Goal: Task Accomplishment & Management: Use online tool/utility

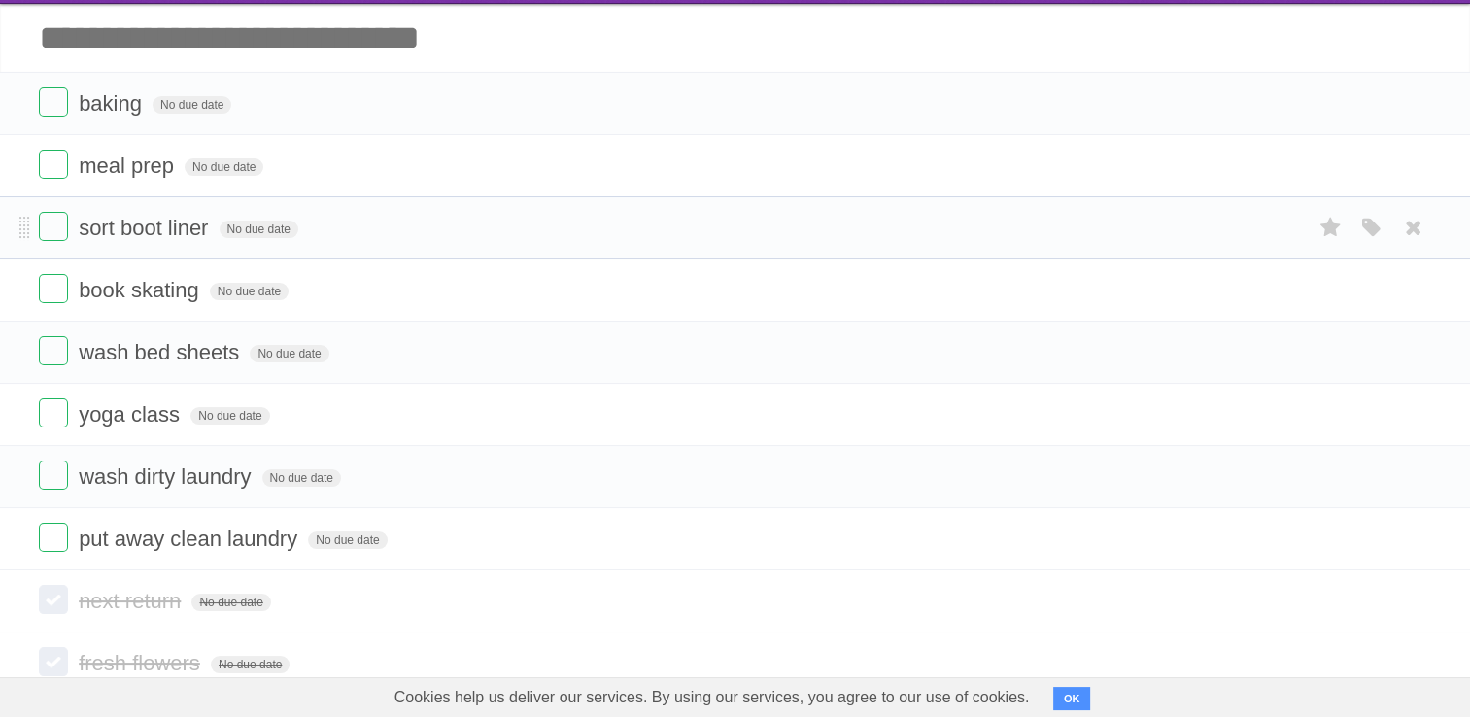
scroll to position [194, 0]
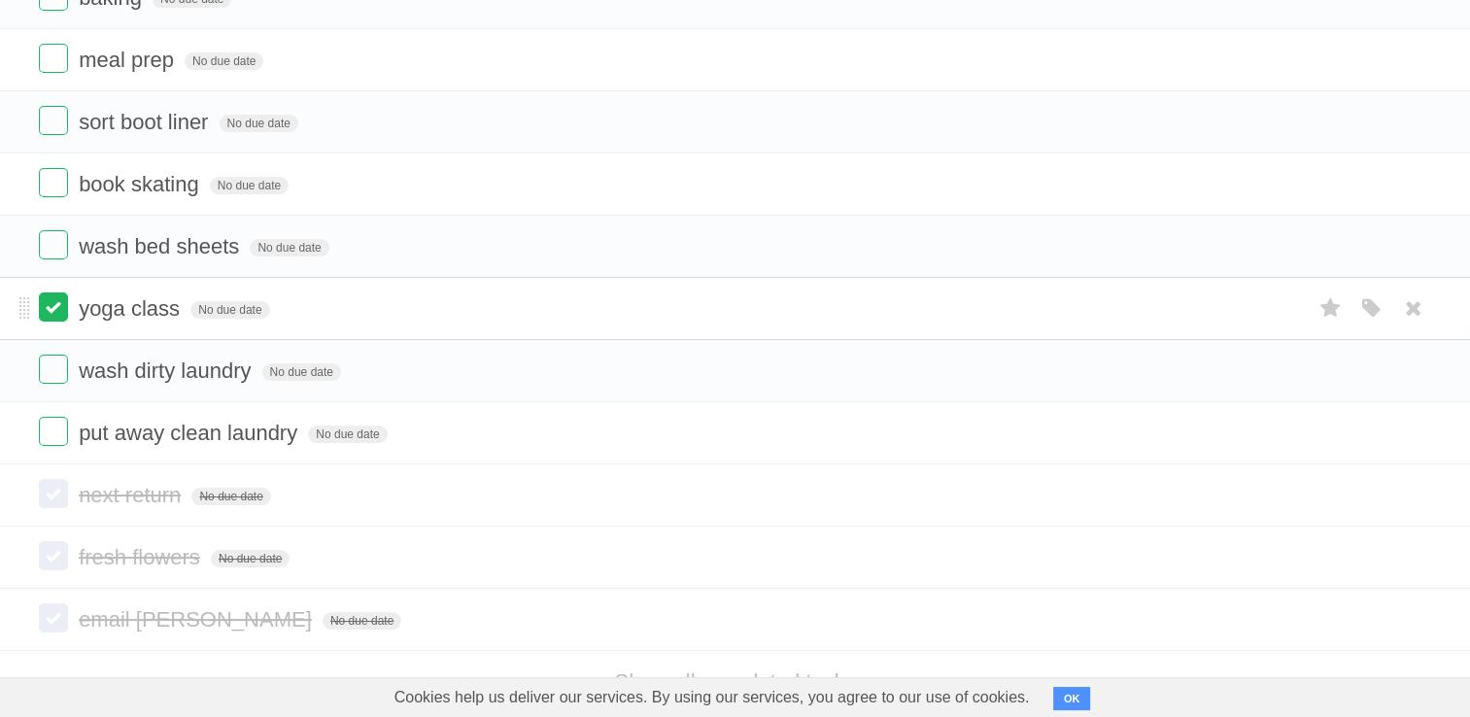
click at [39, 299] on label at bounding box center [53, 306] width 29 height 29
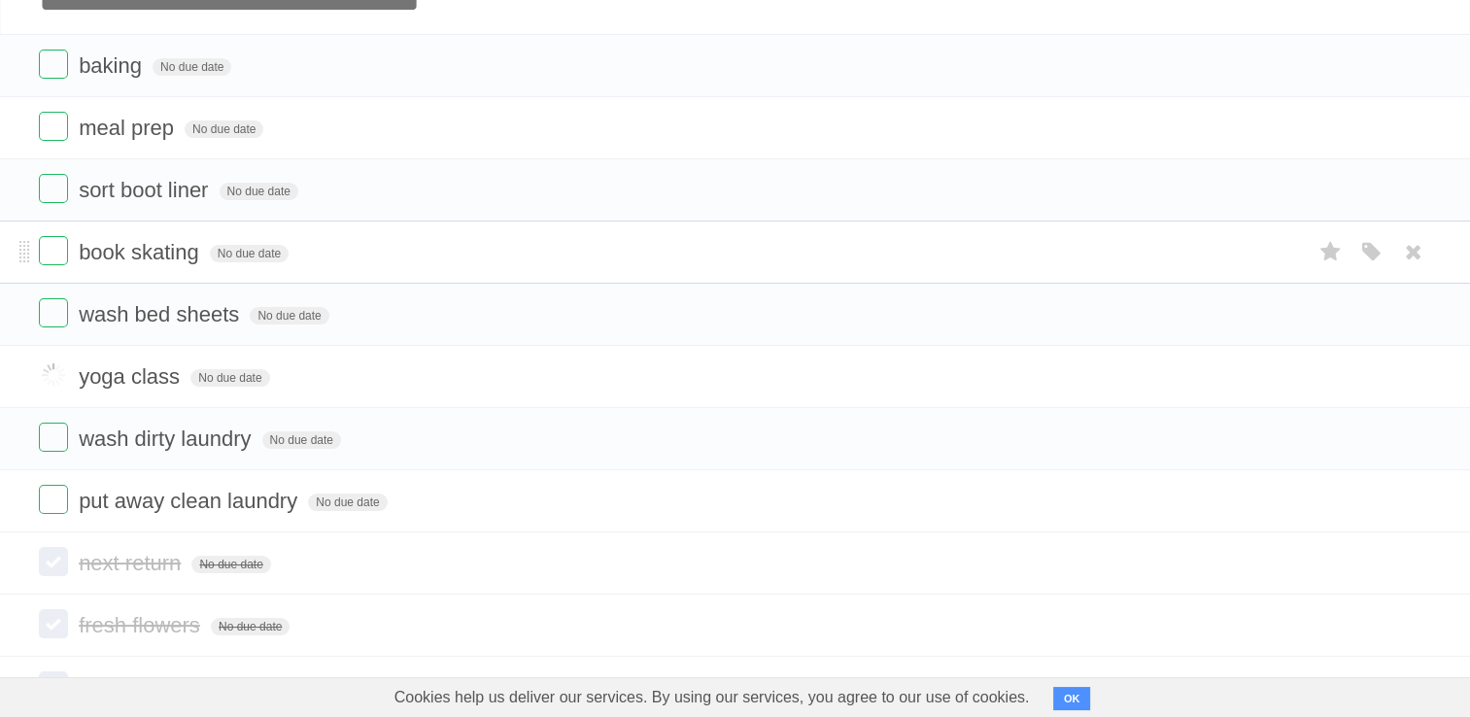
scroll to position [97, 0]
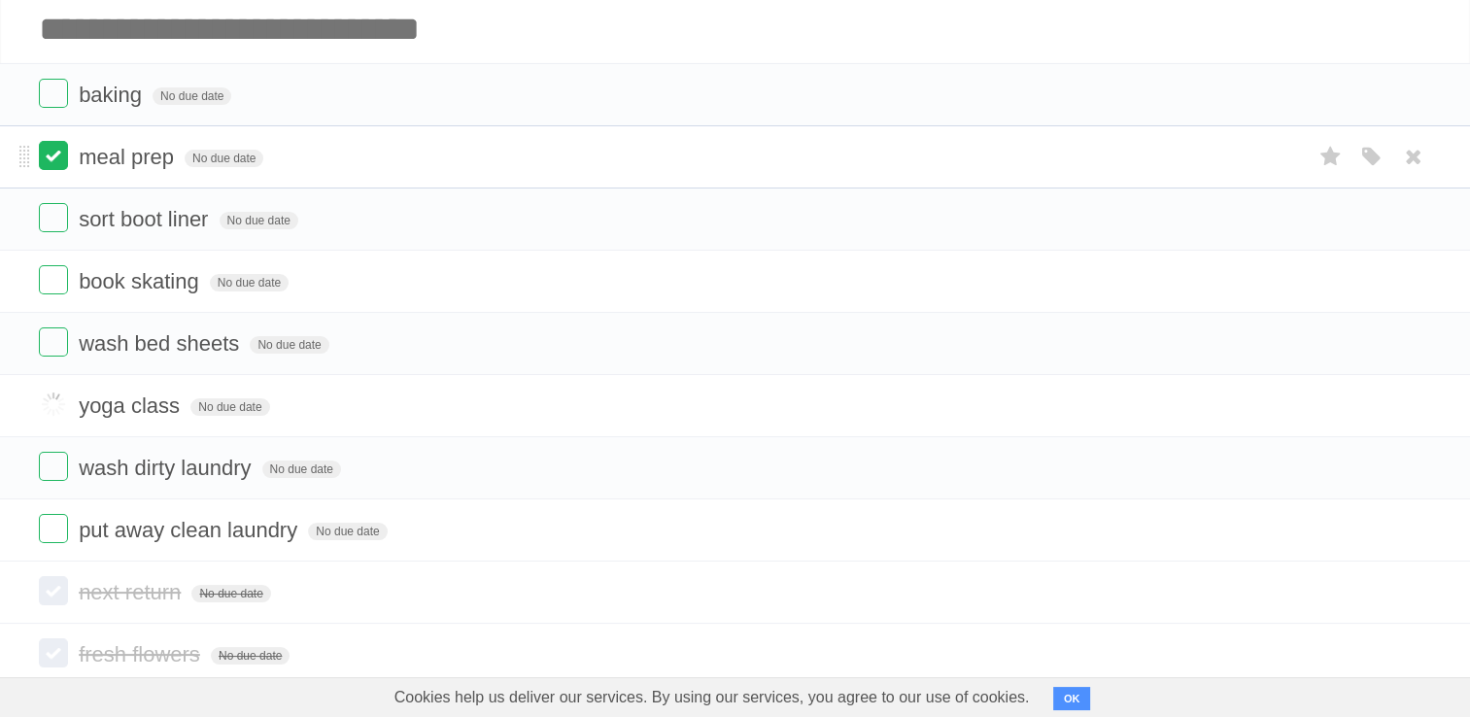
click at [55, 156] on label at bounding box center [53, 155] width 29 height 29
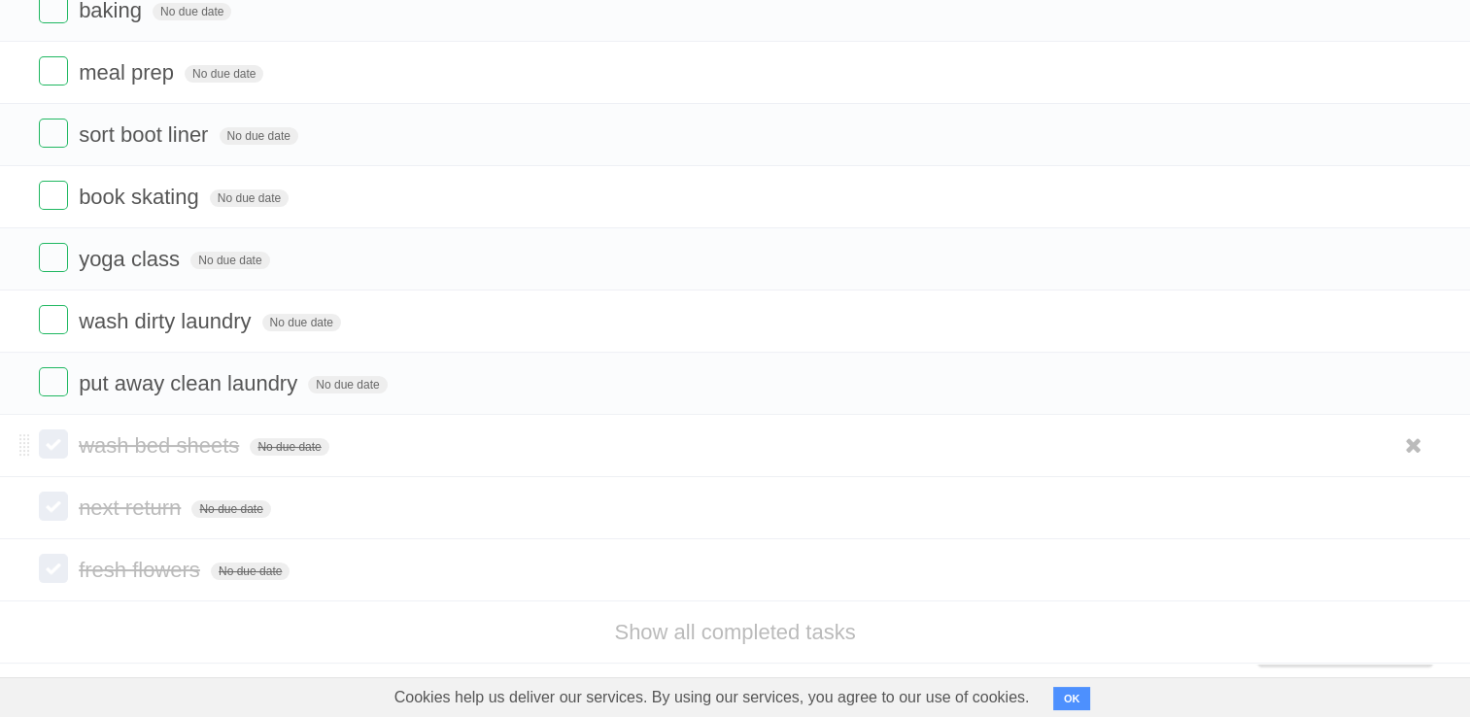
scroll to position [192, 0]
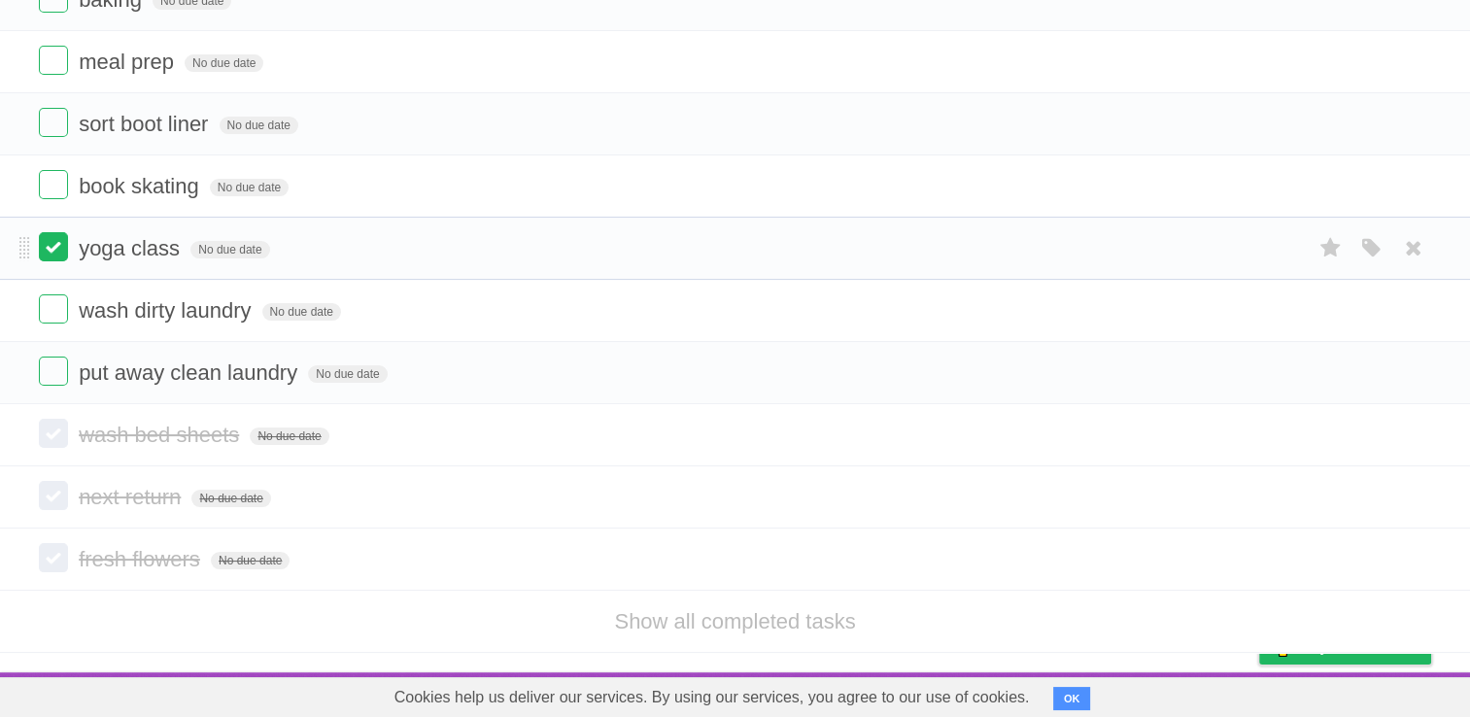
click at [51, 251] on label at bounding box center [53, 246] width 29 height 29
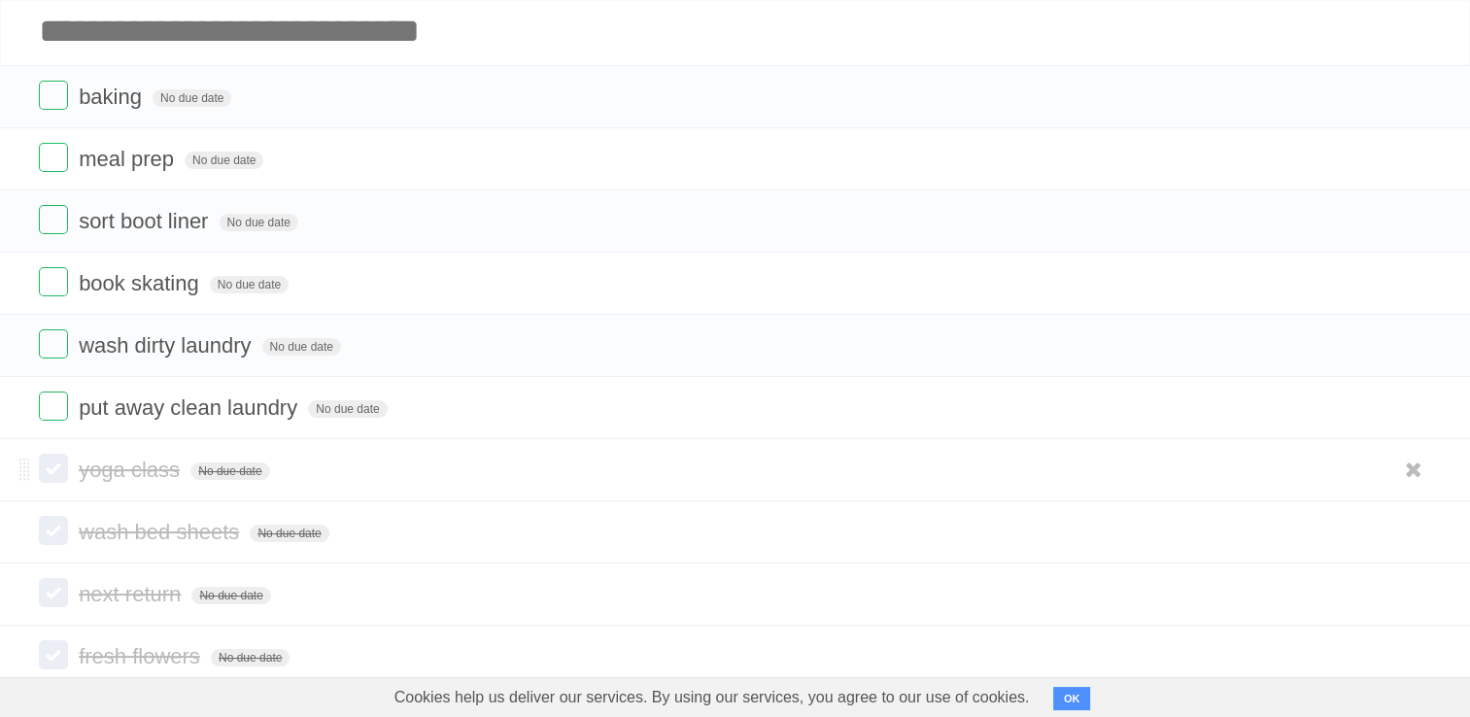
scroll to position [0, 0]
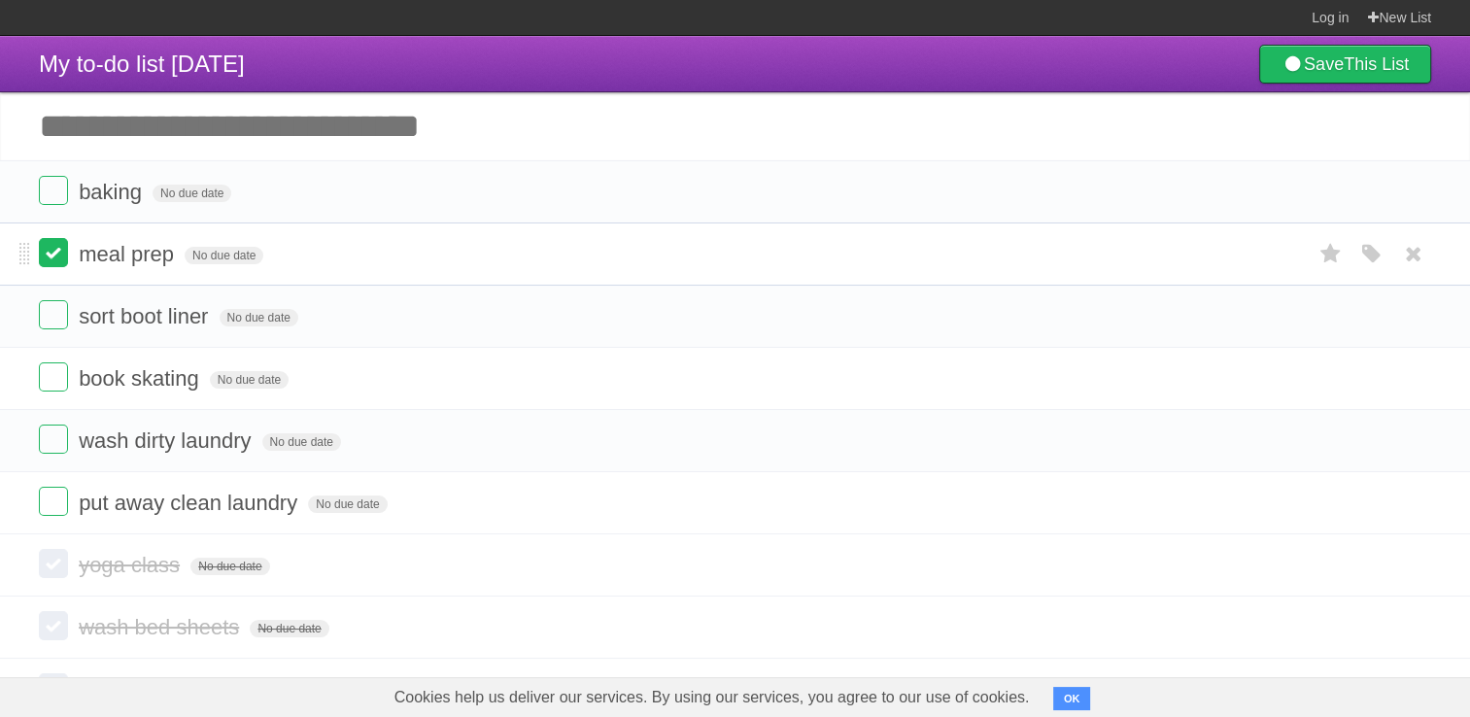
click at [56, 260] on label at bounding box center [53, 252] width 29 height 29
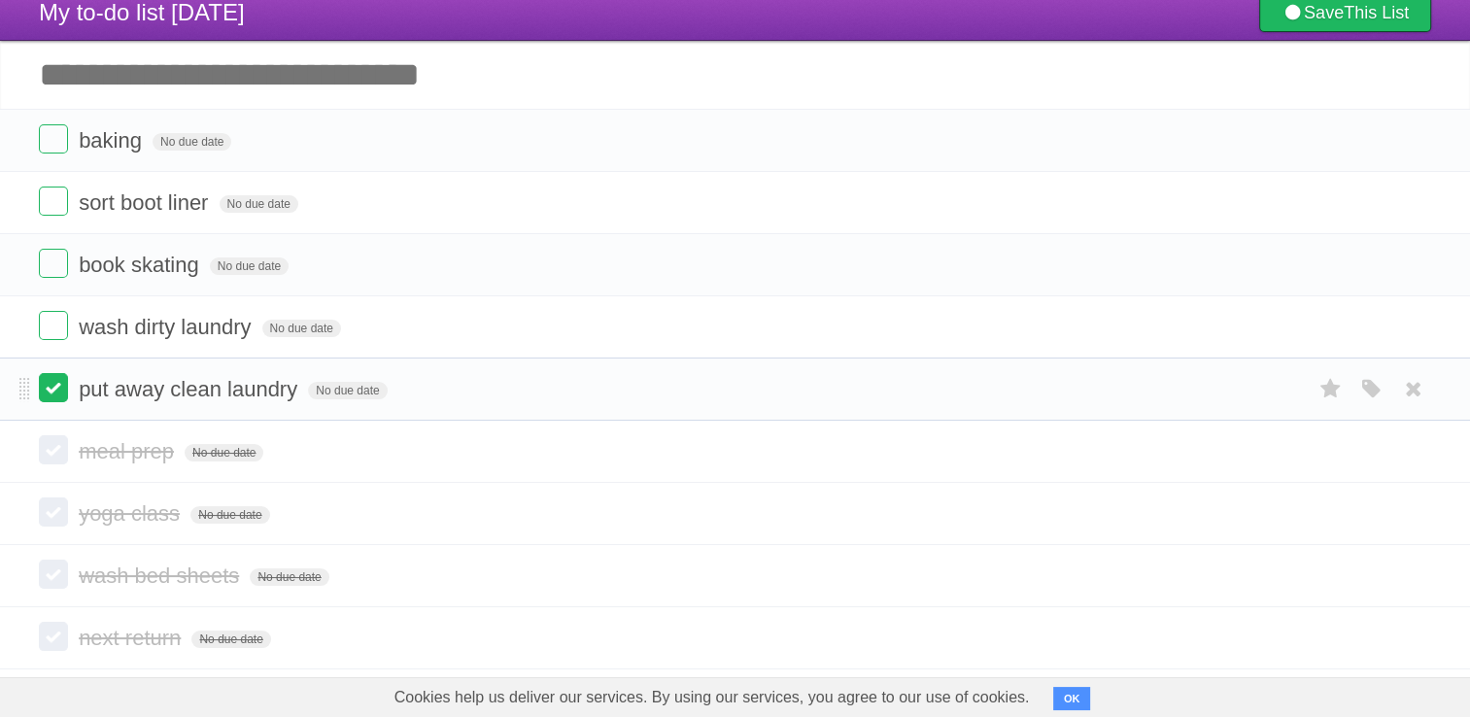
scroll to position [97, 0]
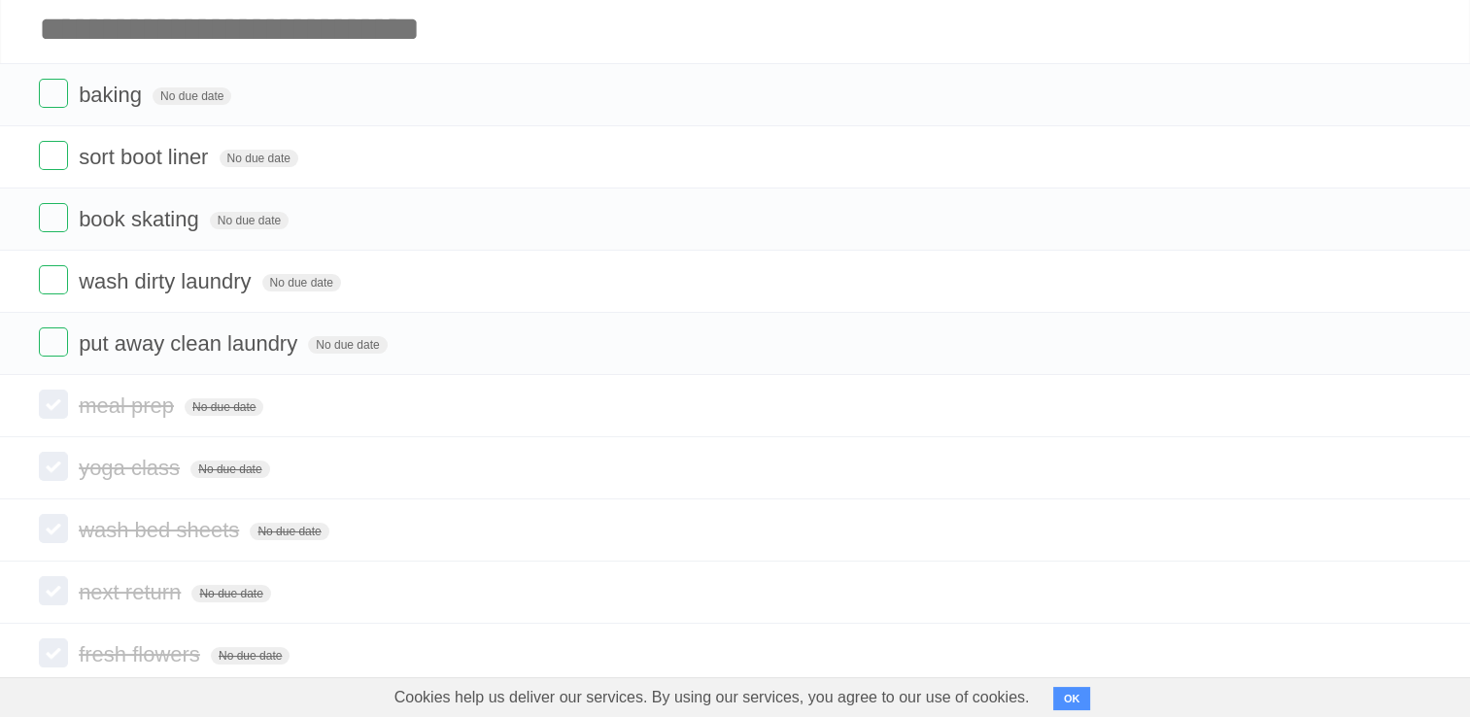
click at [299, 34] on input "Add another task" at bounding box center [735, 29] width 1470 height 68
type input "**********"
click input "*********" at bounding box center [0, 0] width 0 height 0
